Goal: Transaction & Acquisition: Purchase product/service

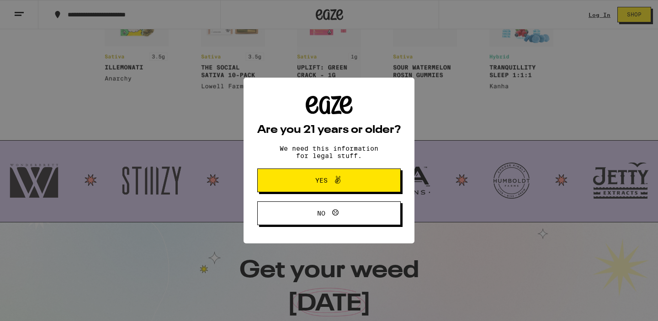
click at [311, 210] on span "No" at bounding box center [328, 213] width 69 height 12
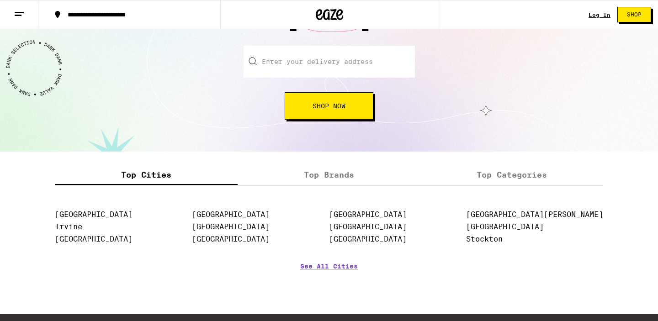
scroll to position [1198, 0]
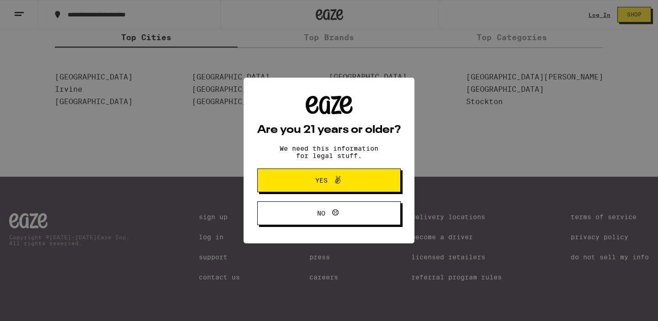
click at [306, 190] on button "Yes" at bounding box center [328, 181] width 143 height 24
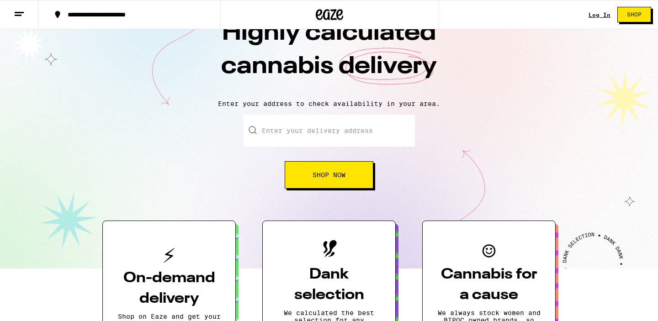
scroll to position [0, 0]
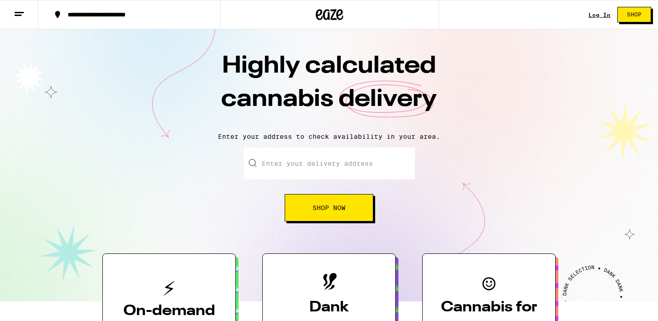
click at [318, 170] on input "Enter your delivery address" at bounding box center [329, 164] width 171 height 32
type input "j"
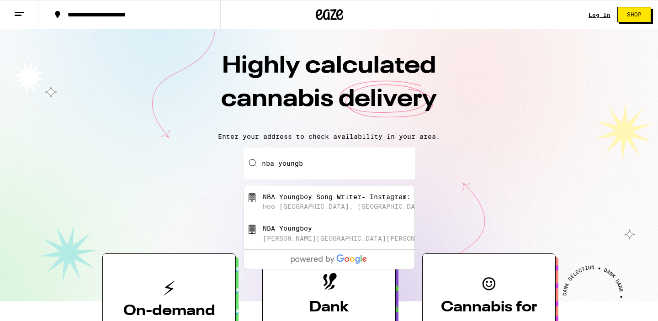
click at [319, 209] on div "Hoo Shoo Too Road, Baton Rouge, LA" at bounding box center [345, 206] width 164 height 7
type input "NBA Youngboy Song Writer- Instagram: Taewroteit, Hoo Shoo Too Road, Baton Rouge…"
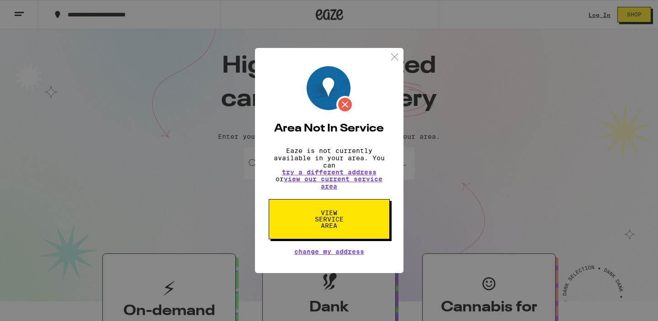
click at [397, 55] on img at bounding box center [394, 56] width 11 height 11
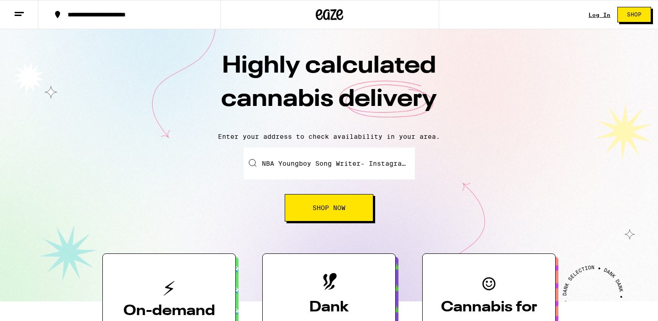
click at [377, 158] on input "NBA Youngboy Song Writer- Instagram: Taewroteit, Hoo Shoo Too Road, Baton Rouge…" at bounding box center [329, 164] width 171 height 32
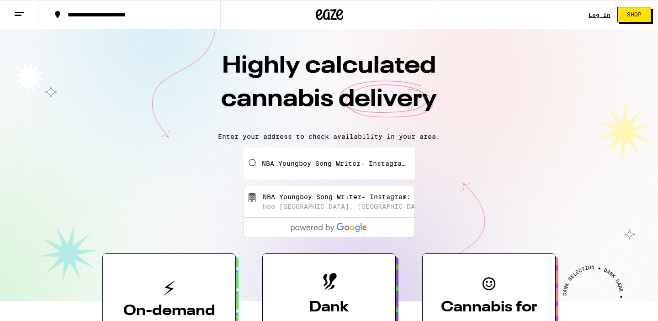
click at [394, 214] on div "NBA Youngboy Song Writer- Instagram: Taewroteit Hoo Shoo Too Road, Baton Rouge,…" at bounding box center [329, 202] width 170 height 32
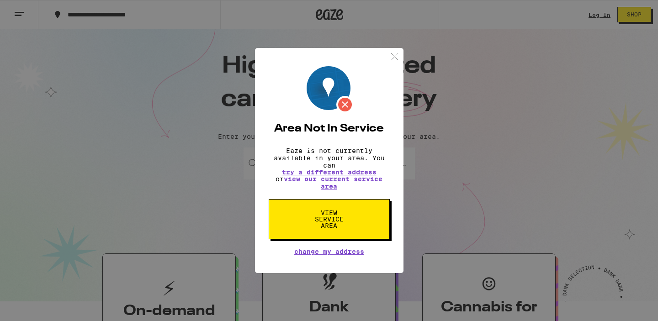
click at [384, 230] on button "View Service Area" at bounding box center [329, 219] width 121 height 40
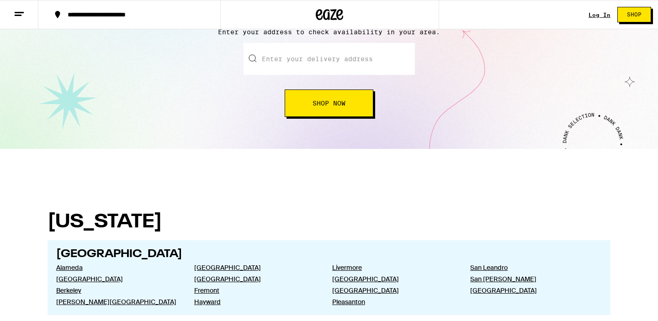
scroll to position [73, 0]
